Goal: Complete application form

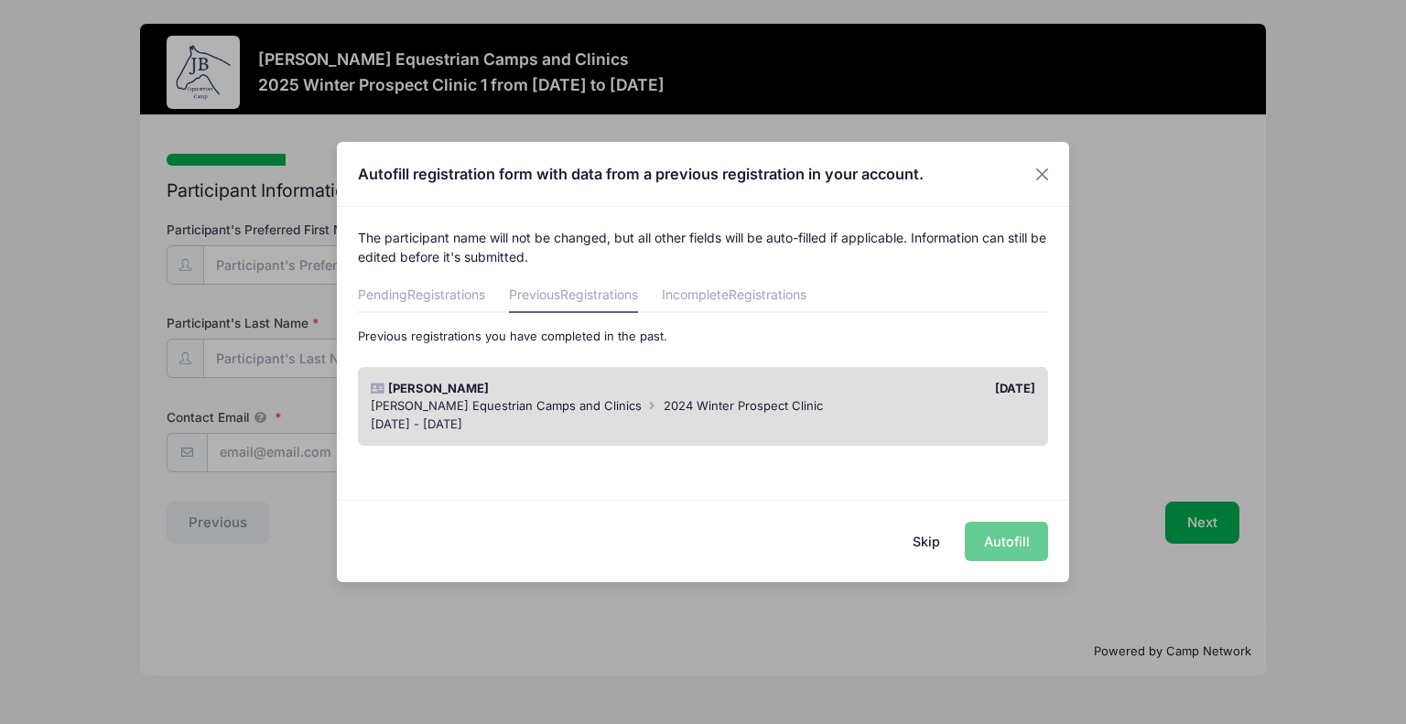
click at [1006, 548] on div "Skip Autofill" at bounding box center [703, 540] width 732 height 81
click at [997, 389] on div "[DATE]" at bounding box center [873, 389] width 341 height 18
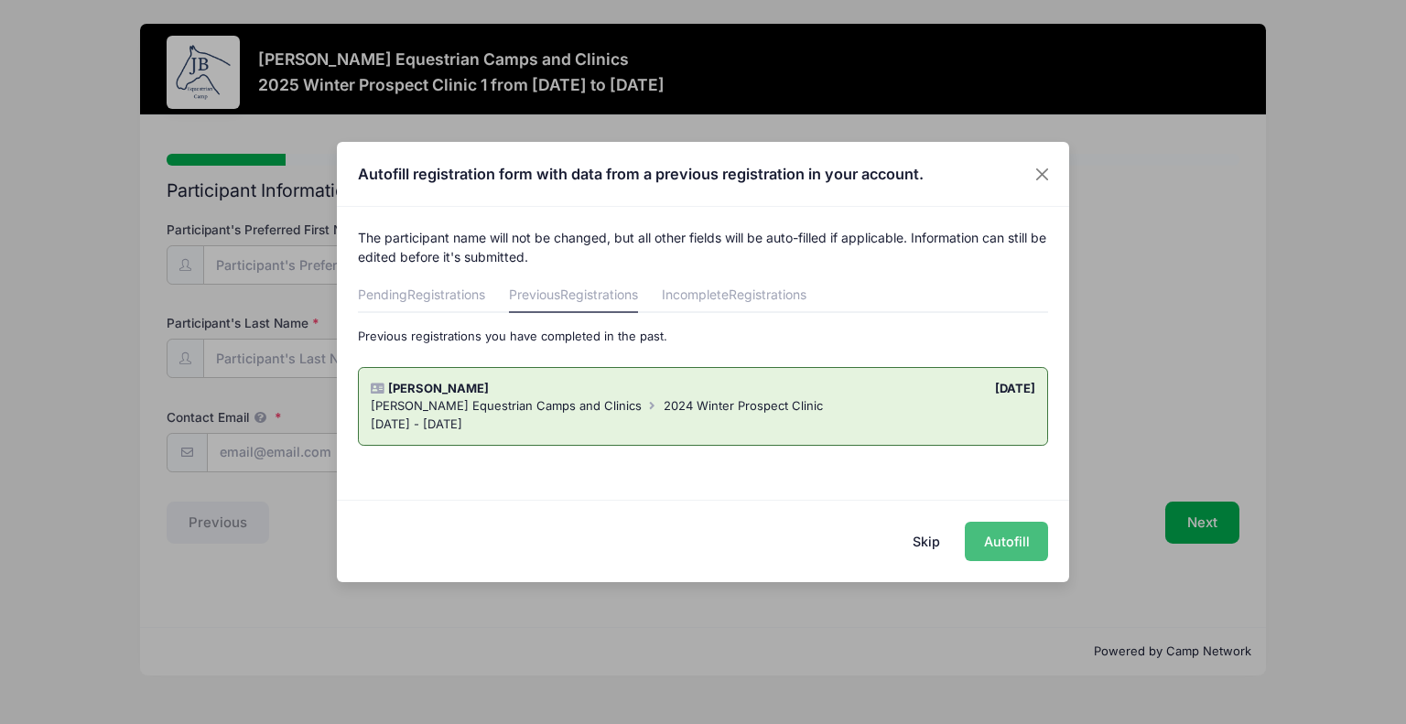
click at [1018, 536] on button "Autofill" at bounding box center [1006, 541] width 83 height 39
type input "[EMAIL_ADDRESS][DOMAIN_NAME]"
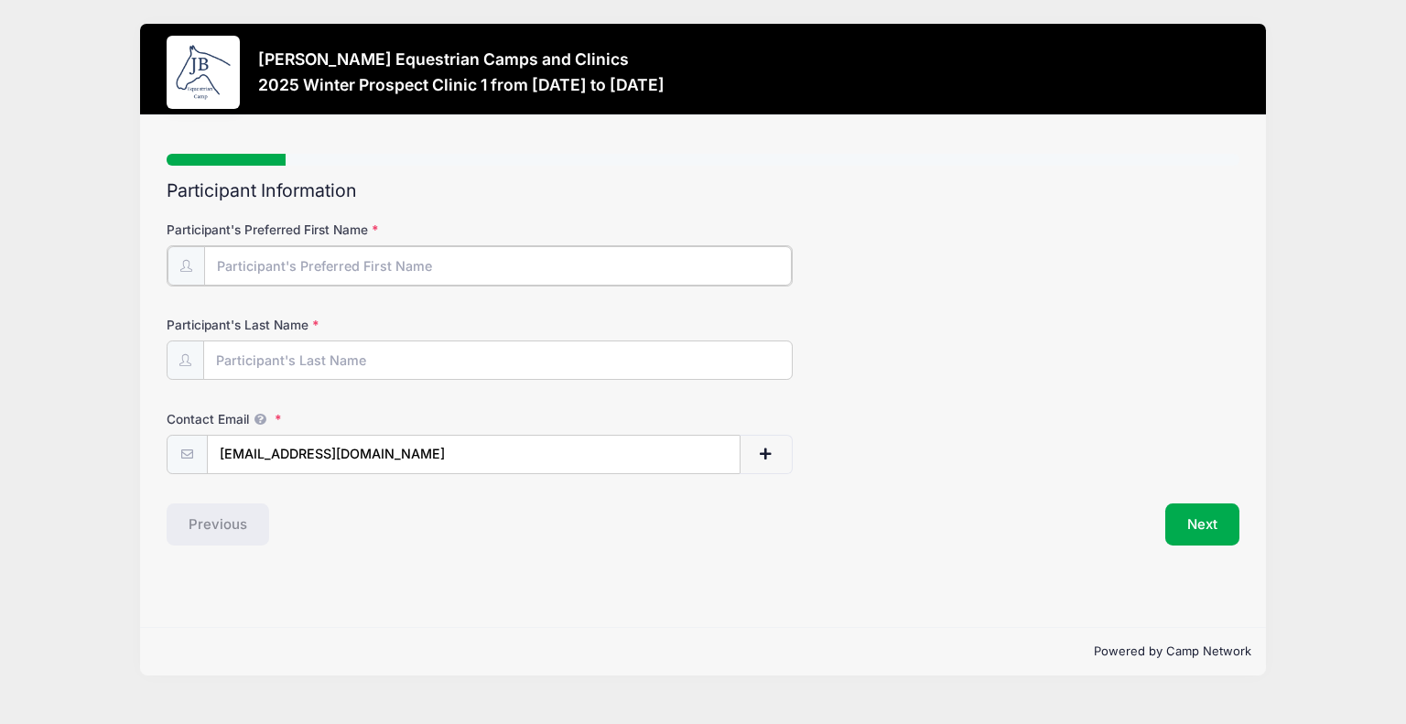
click at [494, 266] on input "Participant's Preferred First Name" at bounding box center [497, 265] width 587 height 39
type input "[PERSON_NAME]"
click at [260, 359] on input "Participant's Last Name" at bounding box center [497, 359] width 587 height 39
type input "Aierstock"
click at [1187, 523] on button "Next" at bounding box center [1202, 522] width 74 height 42
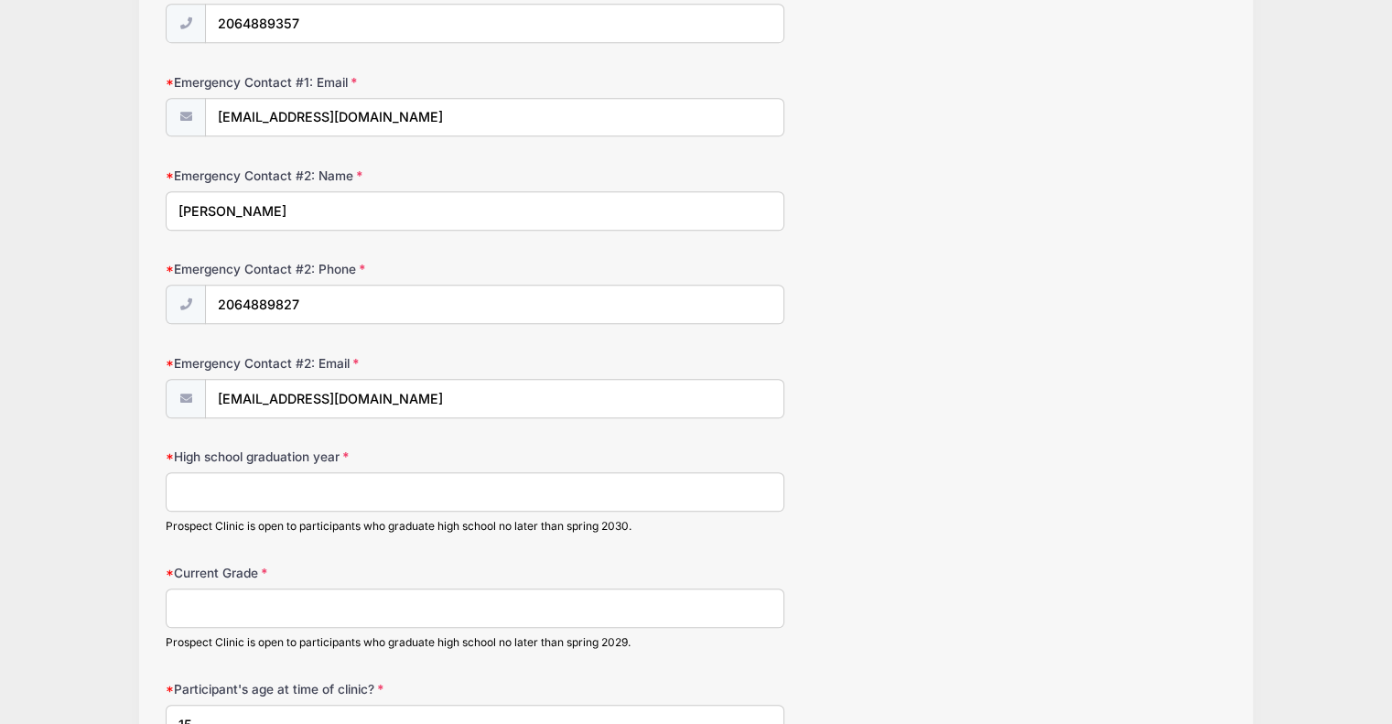
scroll to position [1190, 0]
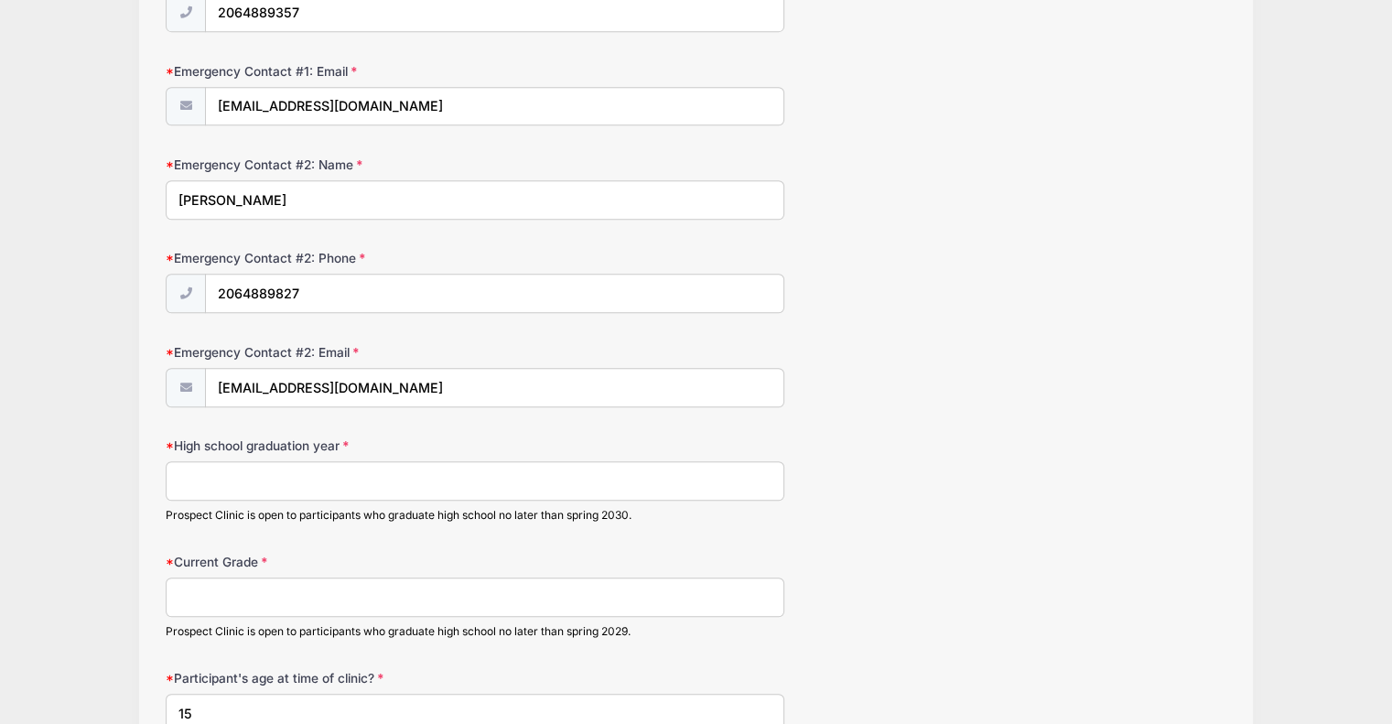
click at [355, 476] on input "High school graduation year" at bounding box center [475, 480] width 619 height 39
type input "2028"
click at [329, 597] on input "Current Grade" at bounding box center [475, 596] width 619 height 39
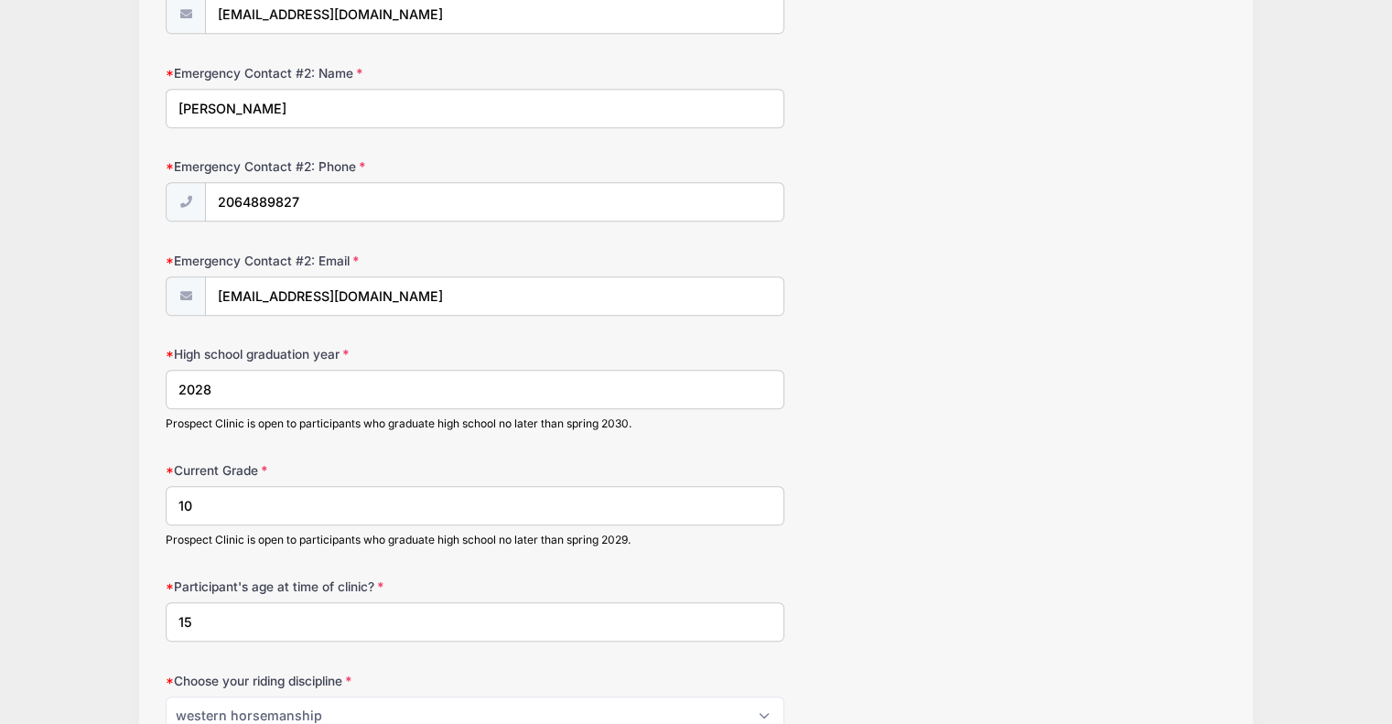
type input "10"
drag, startPoint x: 220, startPoint y: 607, endPoint x: 154, endPoint y: 613, distance: 66.2
click at [157, 612] on div "Step 2 /7 Step 1 Step 2 Step 3 Step 4 Step 5 Step 6 Policies Extra Items Summar…" at bounding box center [696, 208] width 1115 height 2749
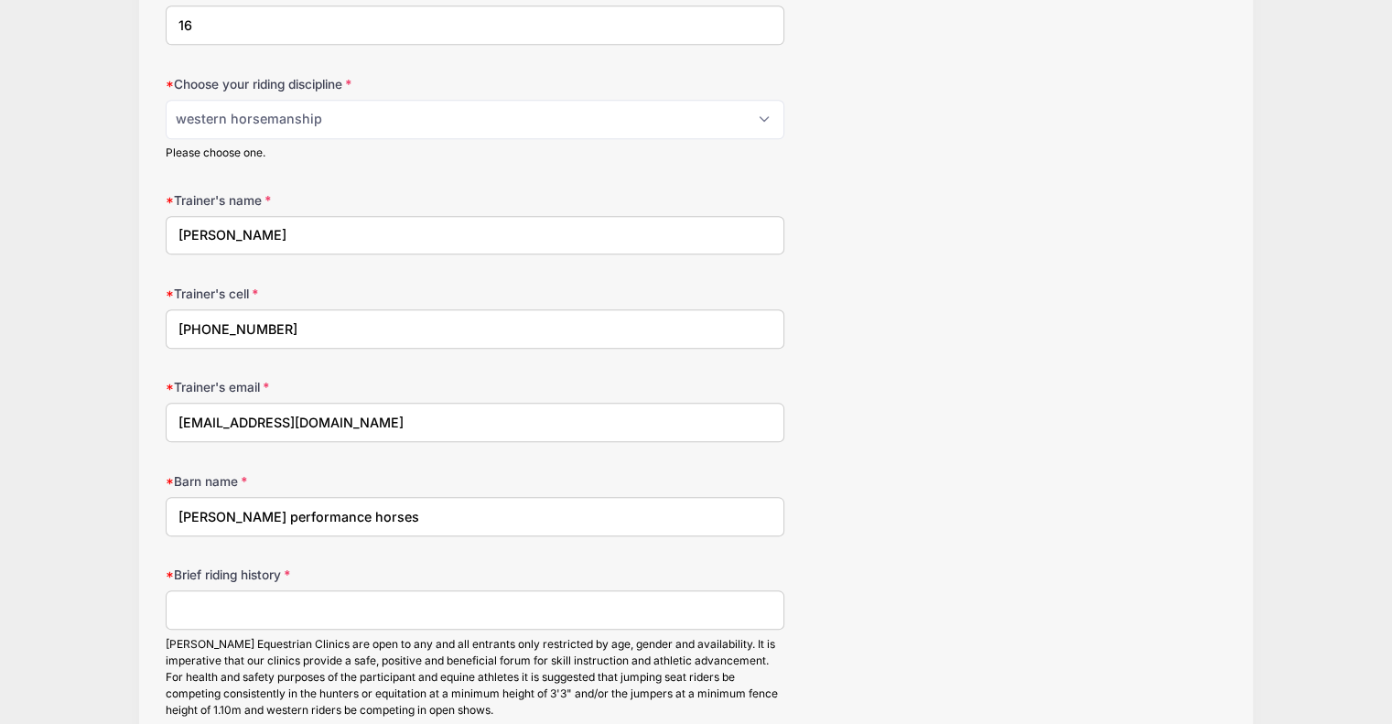
scroll to position [1922, 0]
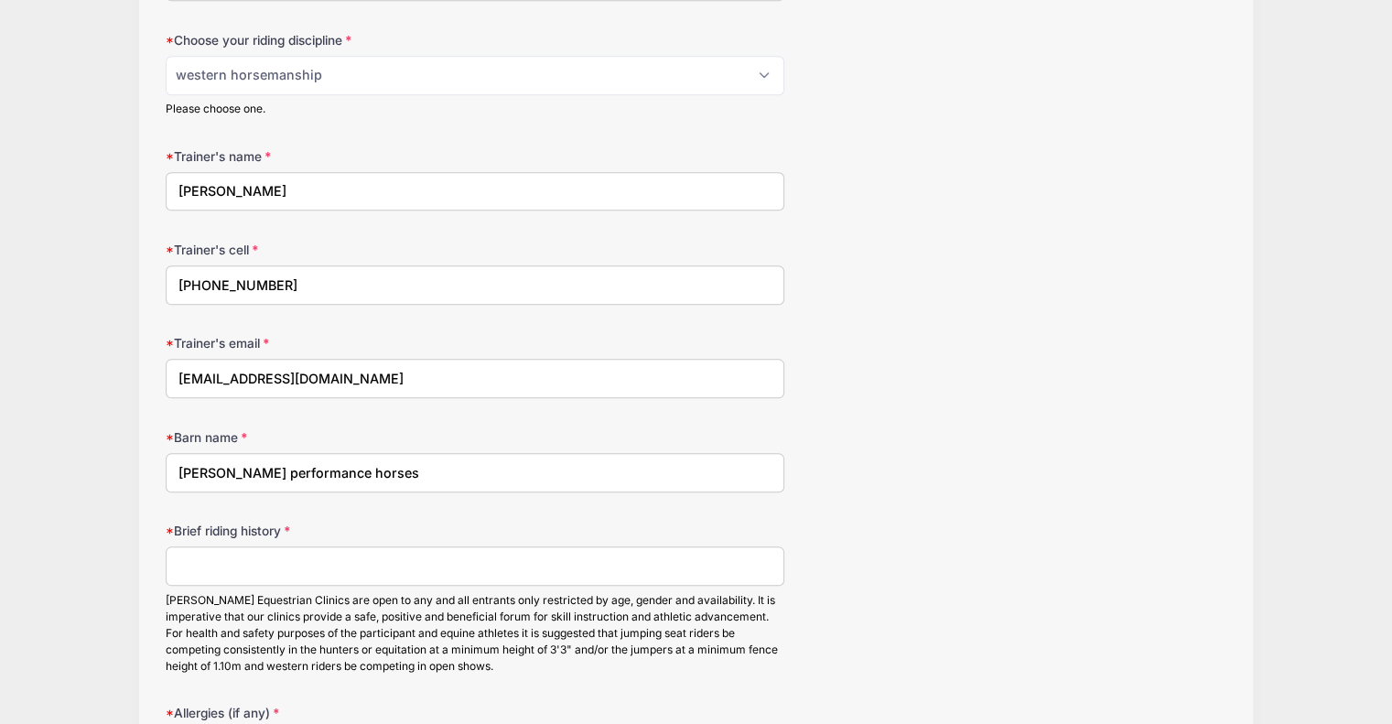
type input "16"
click at [220, 555] on input "Brief riding history" at bounding box center [475, 565] width 619 height 39
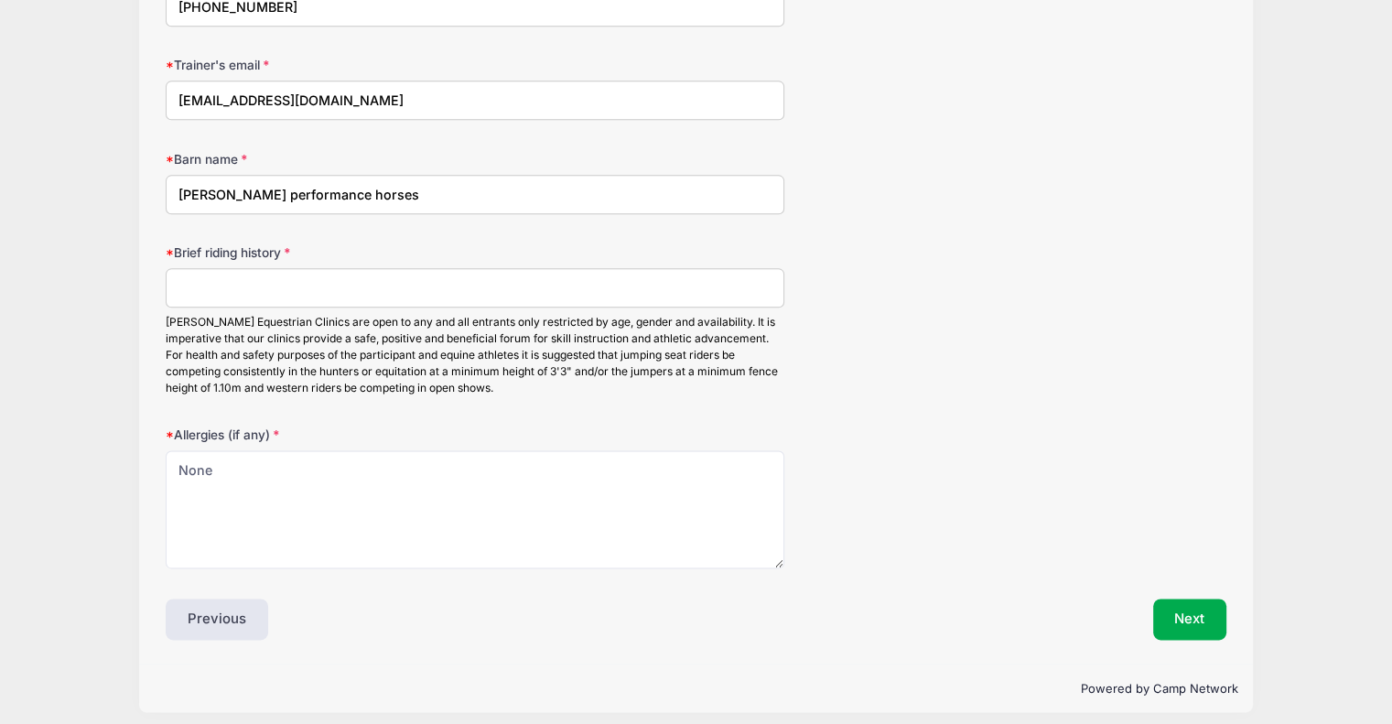
scroll to position [2202, 0]
drag, startPoint x: 462, startPoint y: 309, endPoint x: 576, endPoint y: 379, distance: 133.1
click at [576, 379] on div "[PERSON_NAME] Equestrian Clinics are open to any and all entrants only restrict…" at bounding box center [475, 353] width 619 height 82
